Goal: Task Accomplishment & Management: Manage account settings

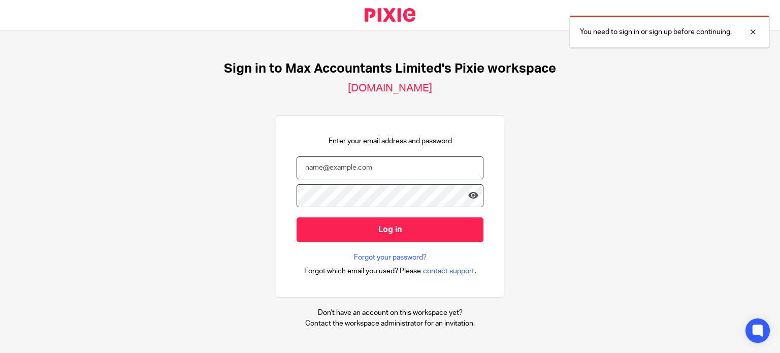
type input "ericas@maxaccountants.co.uk"
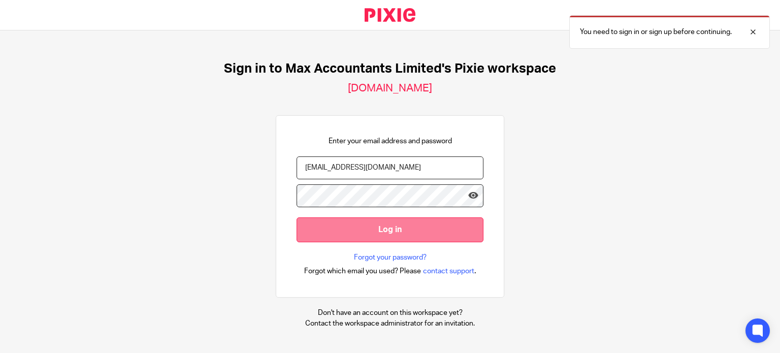
click at [372, 232] on input "Log in" at bounding box center [390, 229] width 187 height 25
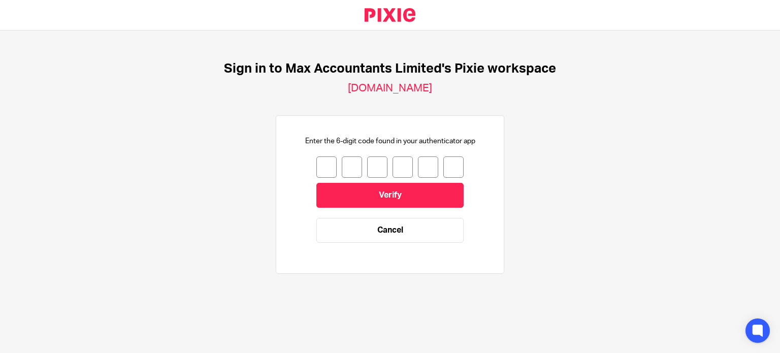
drag, startPoint x: 323, startPoint y: 167, endPoint x: 329, endPoint y: 176, distance: 10.6
click at [323, 167] on input "number" at bounding box center [327, 166] width 20 height 21
click at [322, 164] on input "number" at bounding box center [327, 166] width 20 height 21
type input "5"
type input "9"
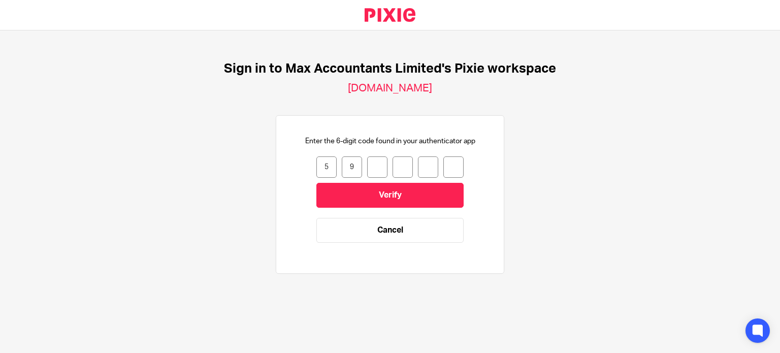
type input "4"
type input "7"
type input "1"
type input "0"
click at [449, 166] on input "0" at bounding box center [454, 166] width 20 height 21
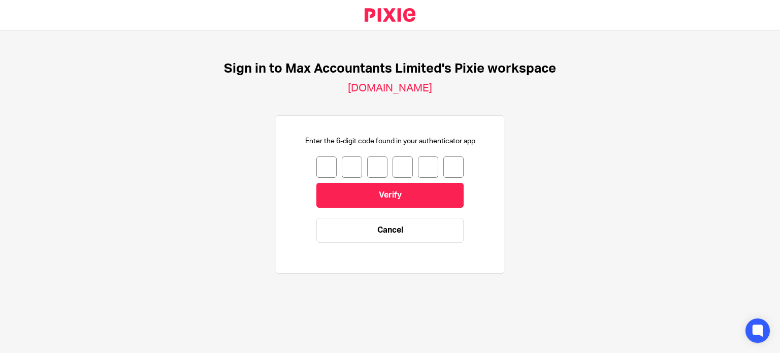
type input "6"
type input "3"
type input "2"
type input "7"
type input "1"
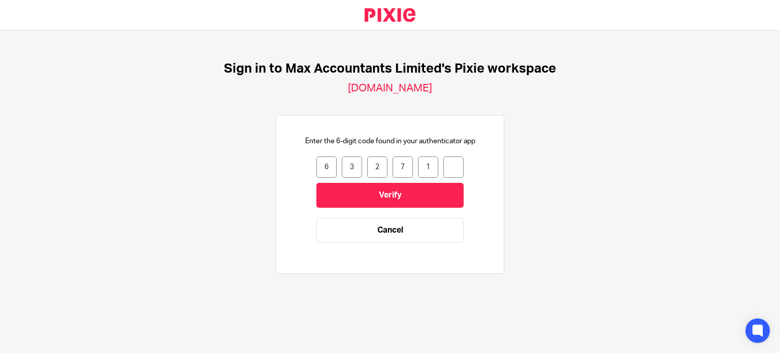
type input "0"
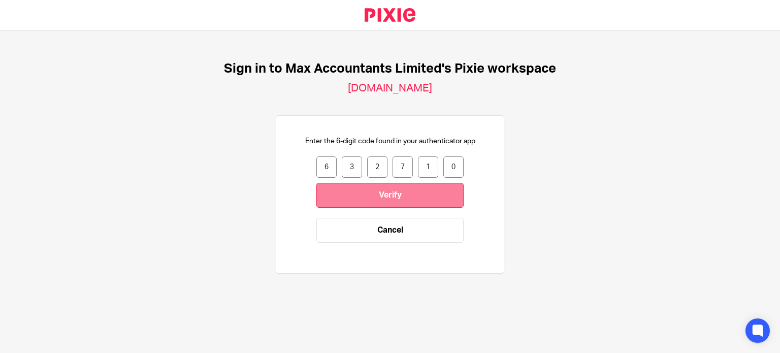
click at [437, 190] on input "Verify" at bounding box center [390, 195] width 147 height 25
